Goal: Find specific page/section: Find specific page/section

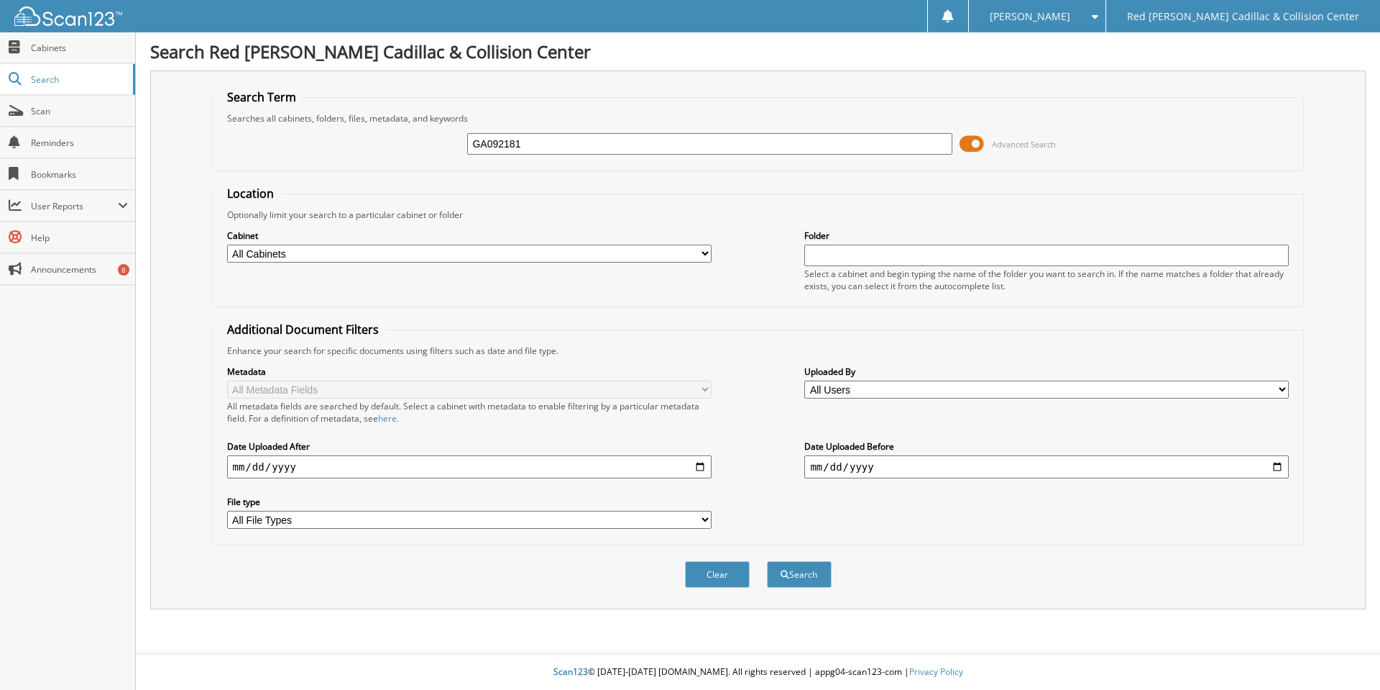
type input "GA092181"
click at [767, 561] on button "Search" at bounding box center [799, 574] width 65 height 27
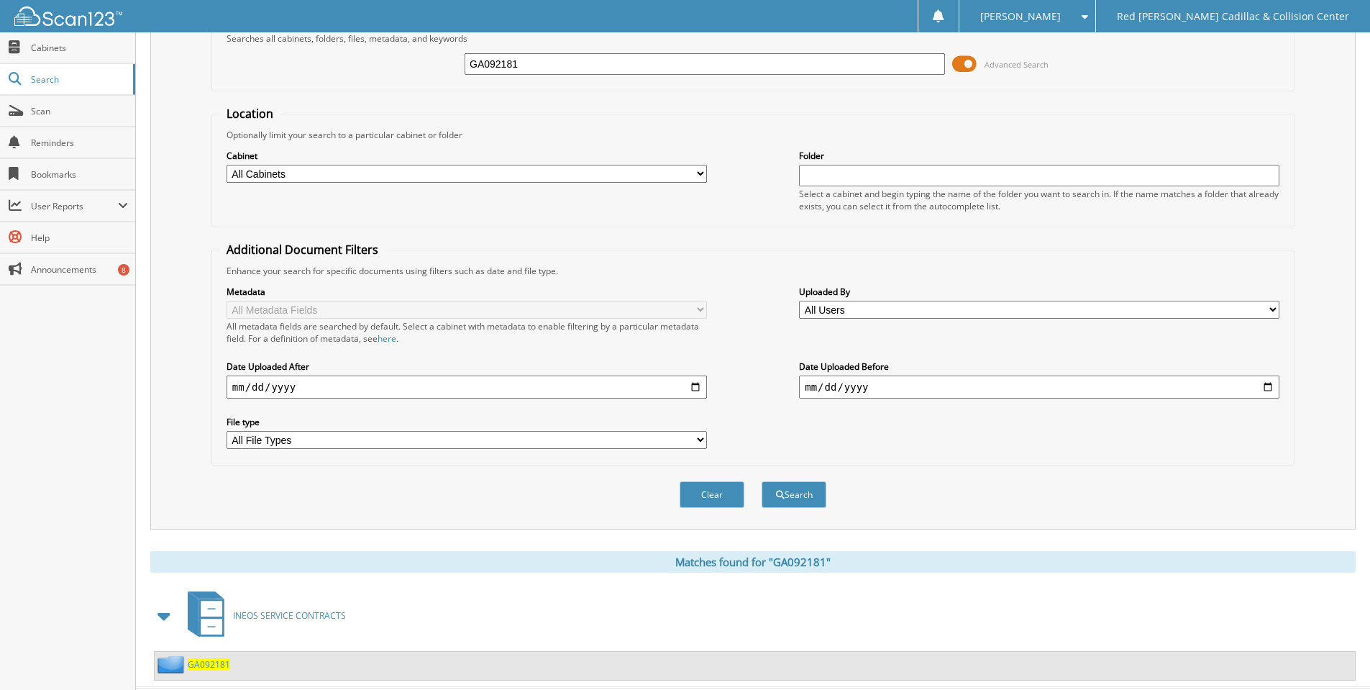
scroll to position [114, 0]
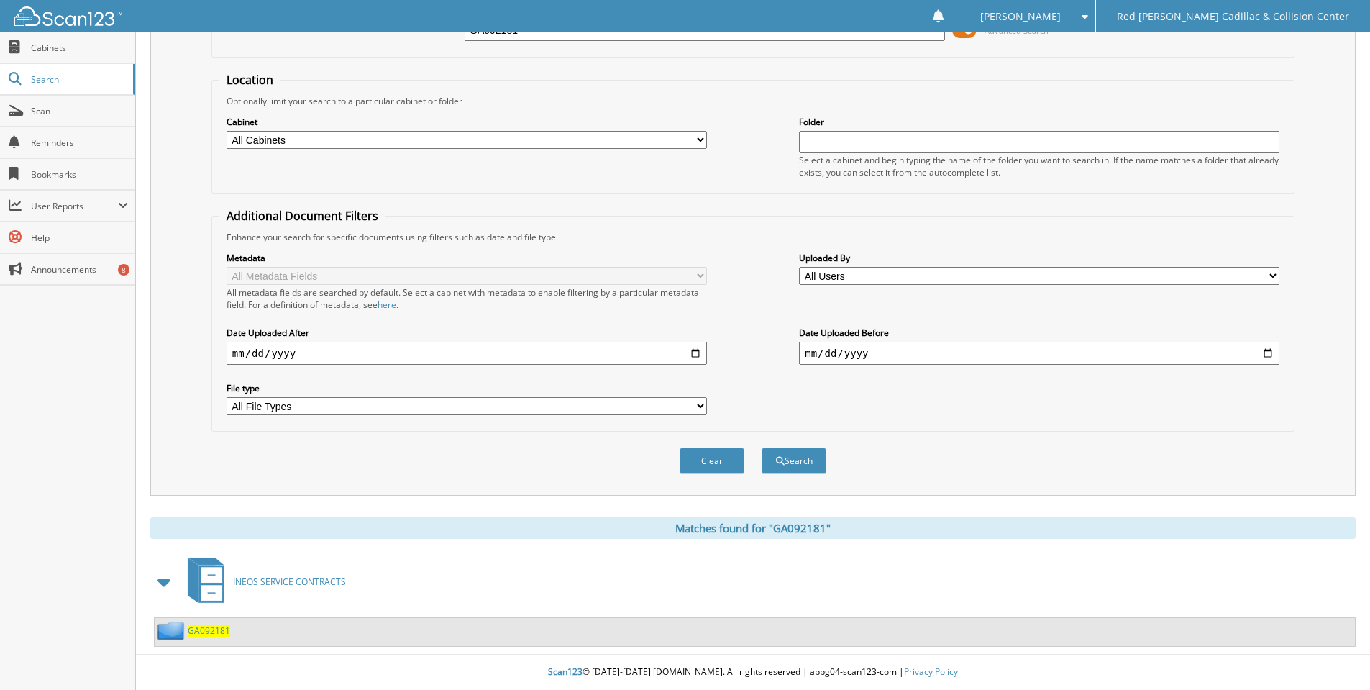
click at [213, 634] on span "GA092181" at bounding box center [209, 630] width 42 height 12
